Goal: Task Accomplishment & Management: Manage account settings

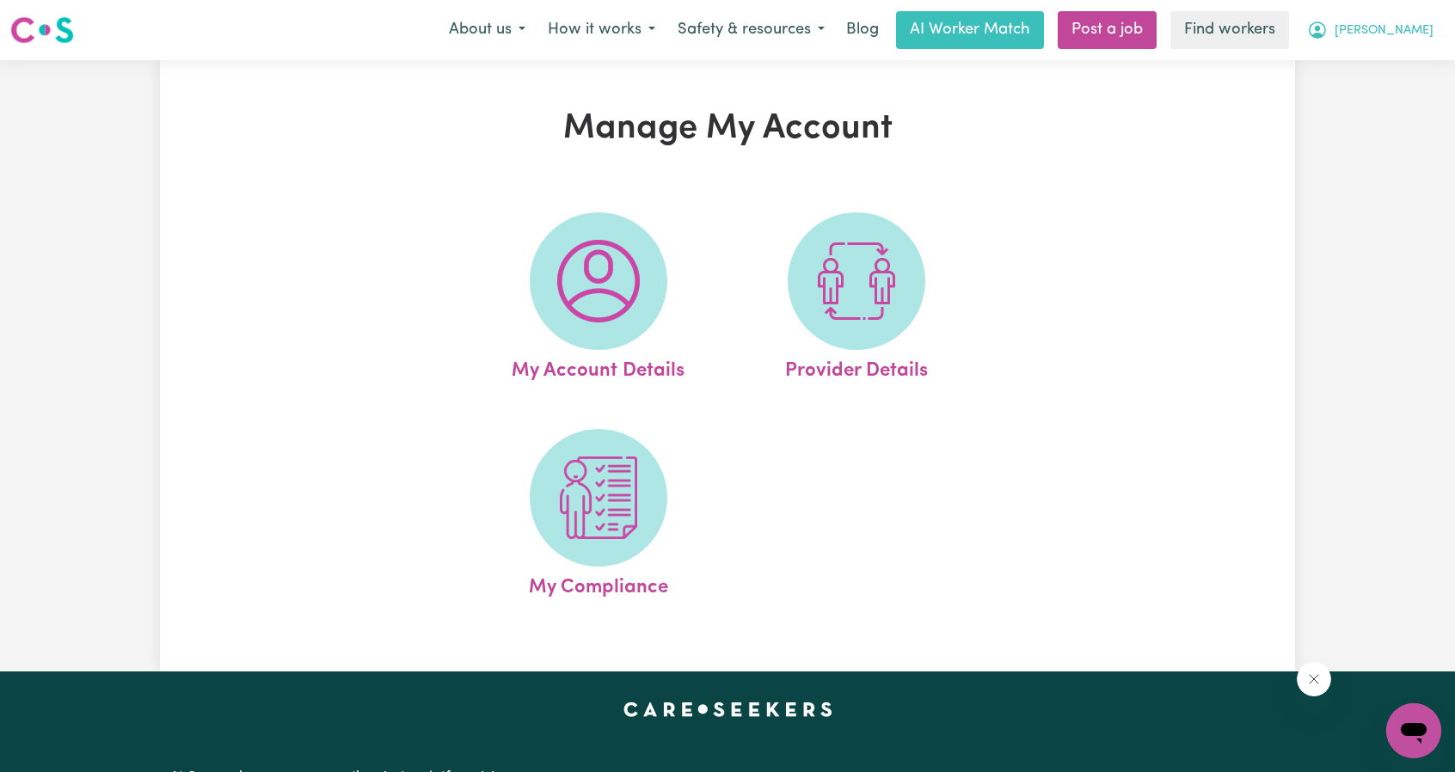
drag, startPoint x: 1422, startPoint y: 21, endPoint x: 1415, endPoint y: 40, distance: 19.3
click at [1423, 21] on span "[PERSON_NAME]" at bounding box center [1384, 30] width 99 height 19
click at [1379, 101] on link "Logout" at bounding box center [1376, 99] width 136 height 33
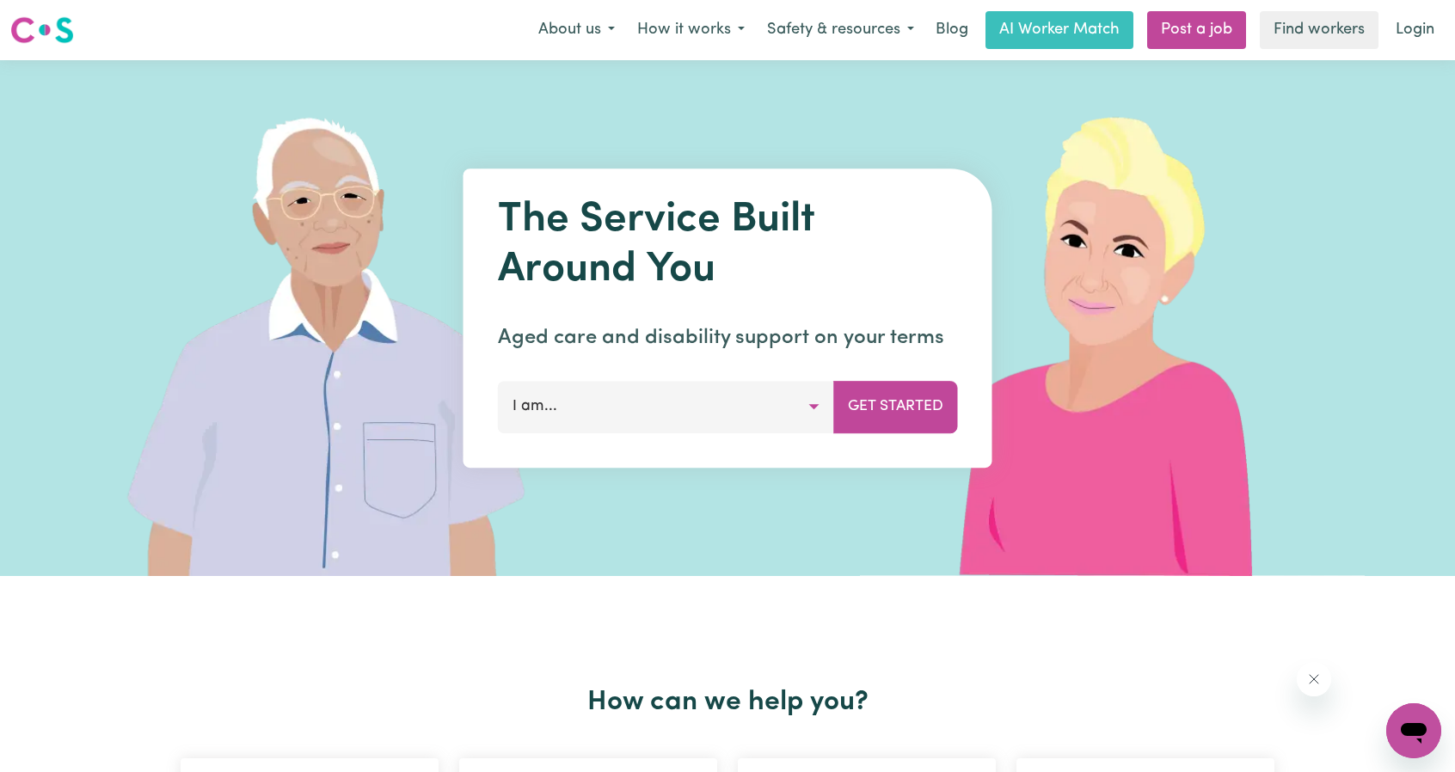
click at [808, 404] on button "I am..." at bounding box center [666, 407] width 336 height 52
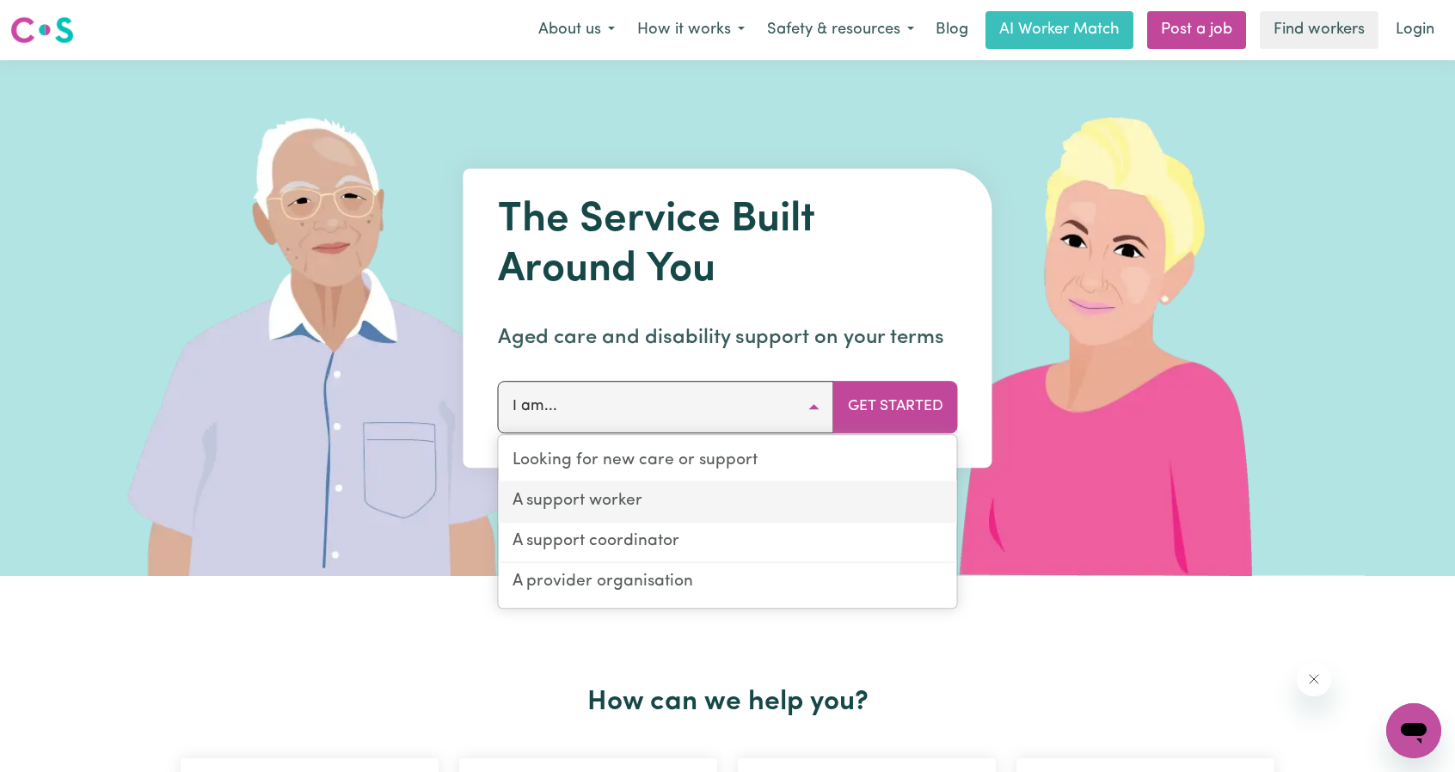
click at [746, 491] on link "A support worker" at bounding box center [728, 502] width 458 height 40
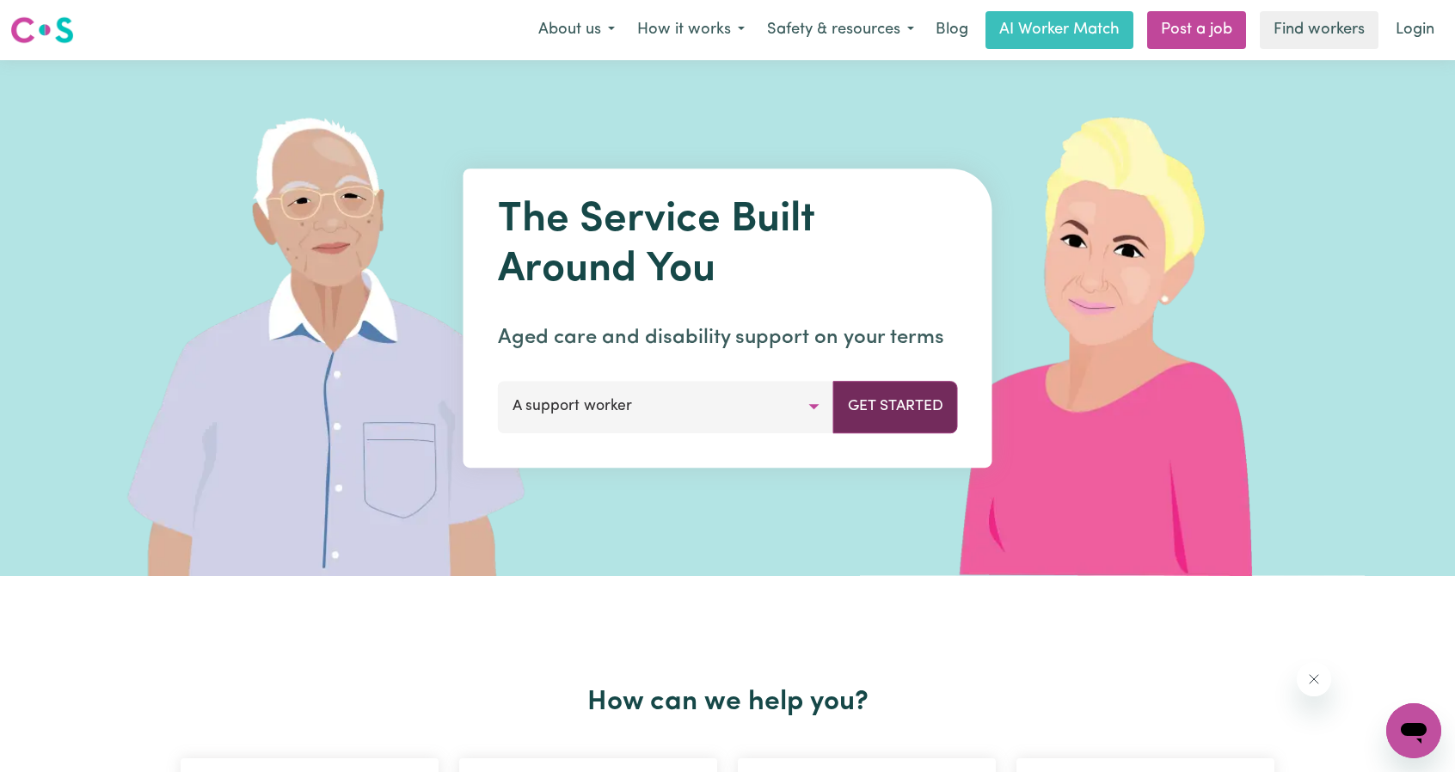
click at [875, 393] on button "Get Started" at bounding box center [895, 407] width 125 height 52
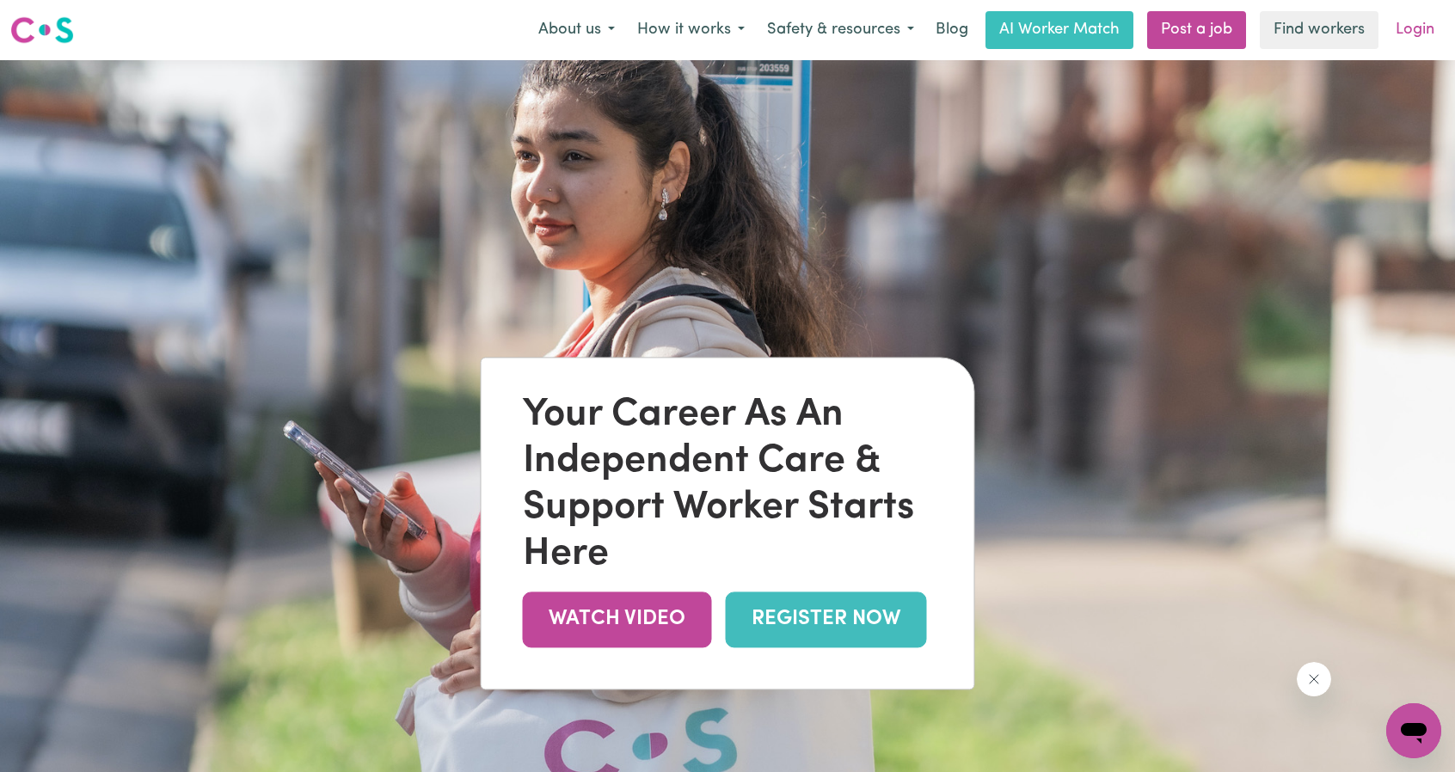
click at [1388, 33] on link "Login" at bounding box center [1414, 30] width 59 height 38
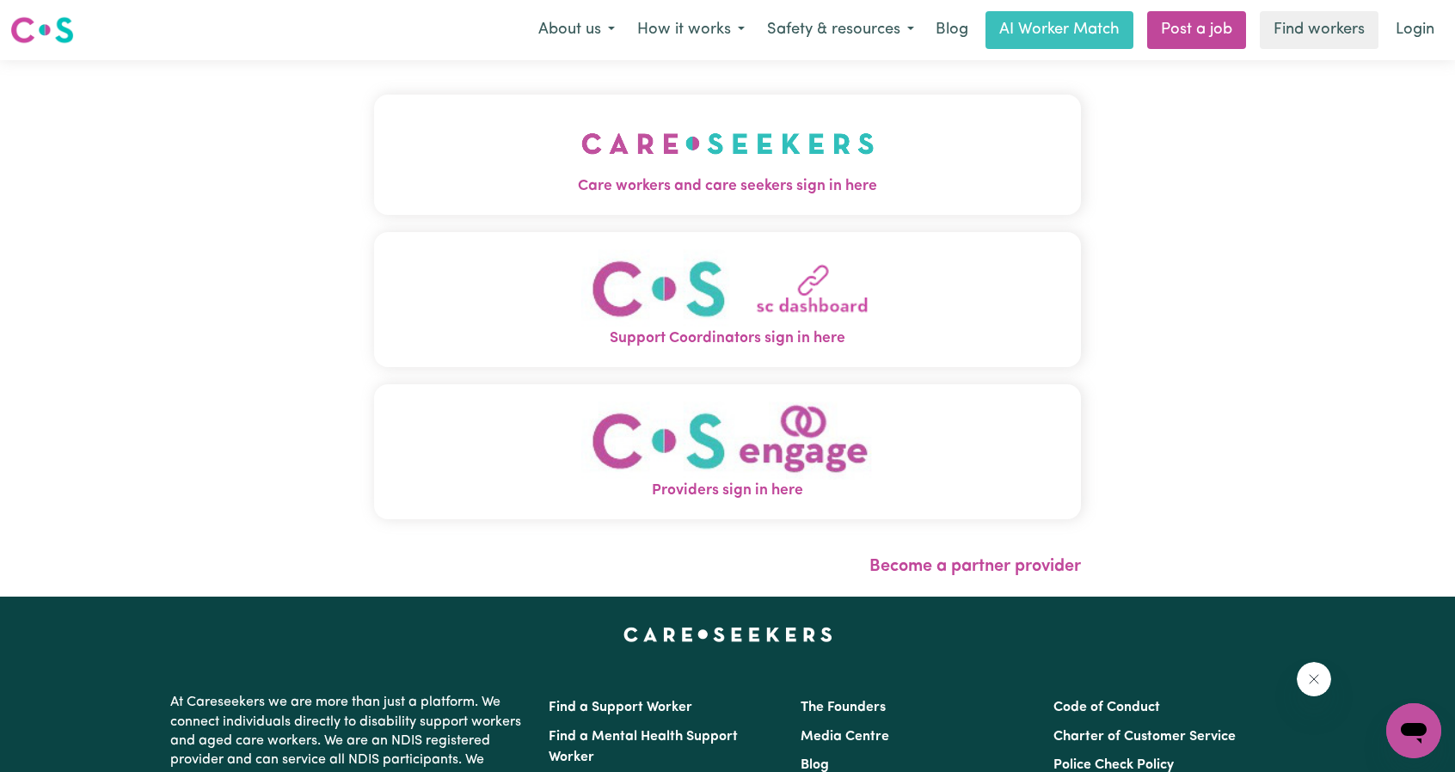
click at [719, 176] on span "Care workers and care seekers sign in here" at bounding box center [727, 186] width 707 height 22
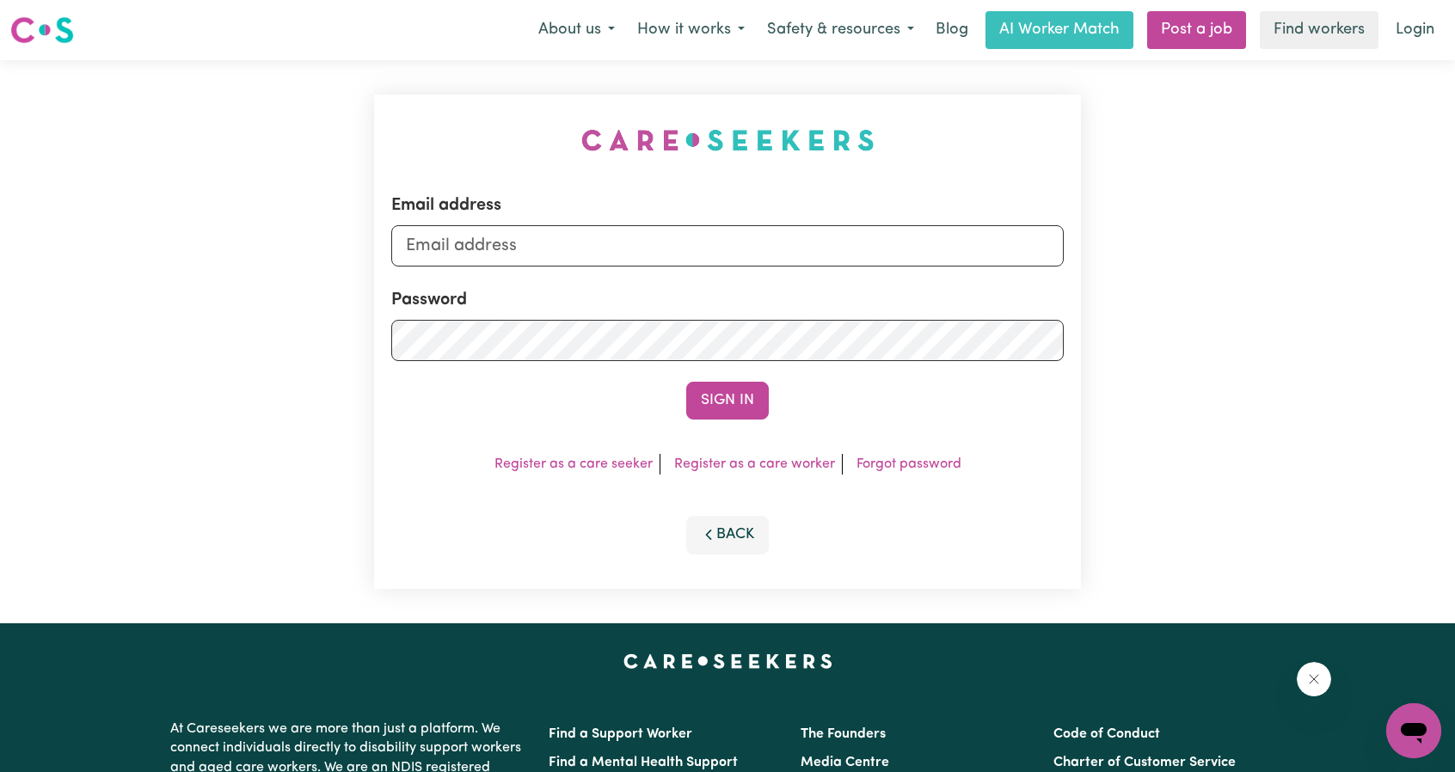
click at [807, 225] on div "Email address" at bounding box center [727, 230] width 672 height 74
drag, startPoint x: 783, startPoint y: 241, endPoint x: 793, endPoint y: 245, distance: 11.2
click at [783, 241] on input "Email address" at bounding box center [727, 245] width 672 height 41
drag, startPoint x: 494, startPoint y: 247, endPoint x: 909, endPoint y: 281, distance: 416.8
click at [901, 281] on form "Email address [EMAIL_ADDRESS][PERSON_NAME][DOMAIN_NAME] Password Sign In" at bounding box center [727, 306] width 672 height 227
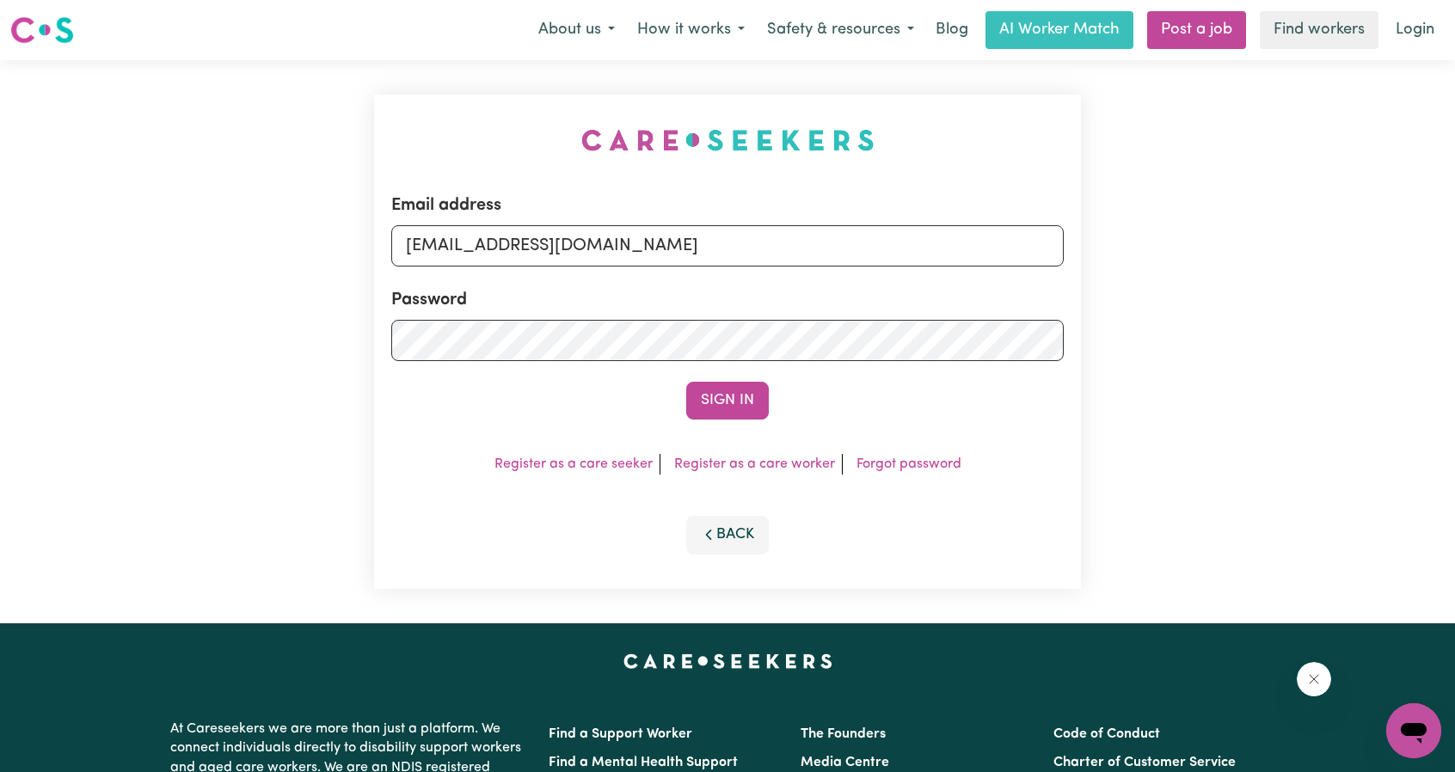
type input "[EMAIL_ADDRESS][DOMAIN_NAME]"
click at [695, 403] on button "Sign In" at bounding box center [727, 401] width 83 height 38
